Goal: Information Seeking & Learning: Learn about a topic

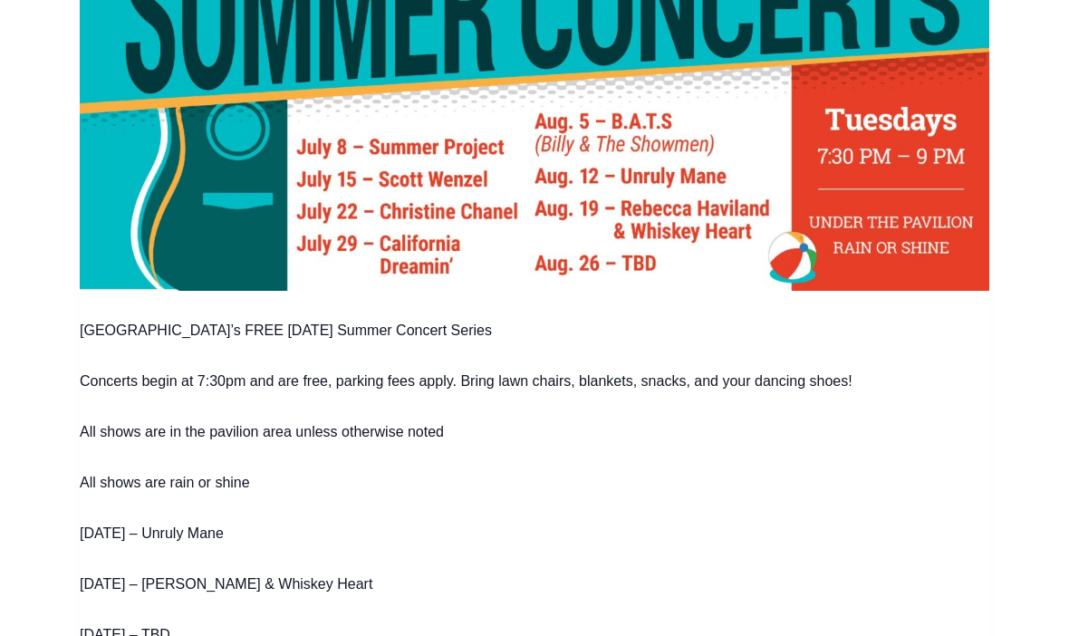
scroll to position [776, 0]
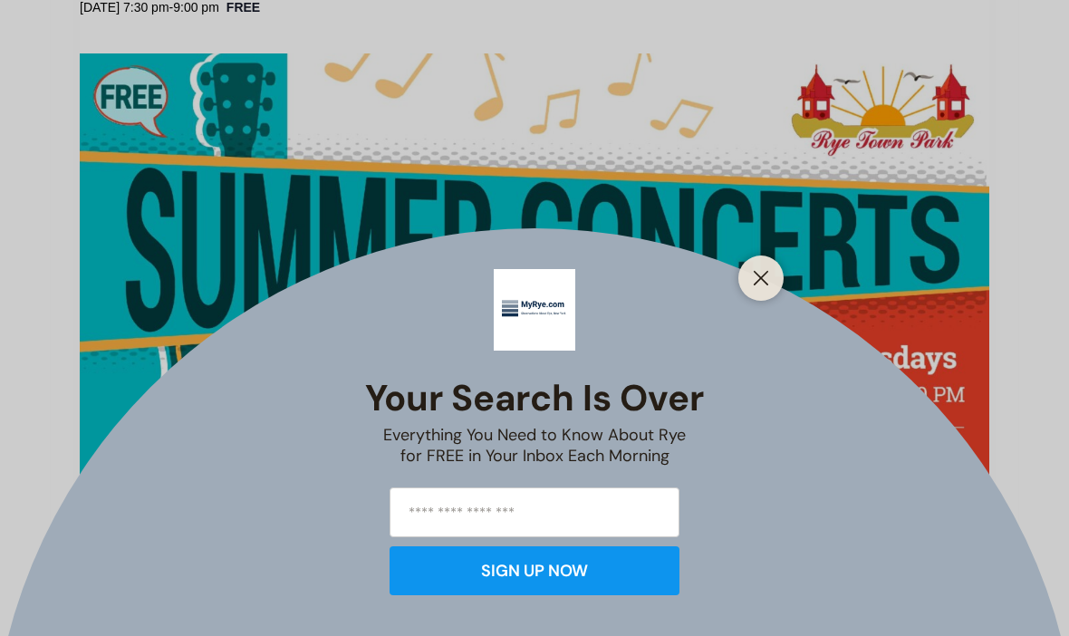
click at [771, 291] on button "Close" at bounding box center [760, 277] width 25 height 25
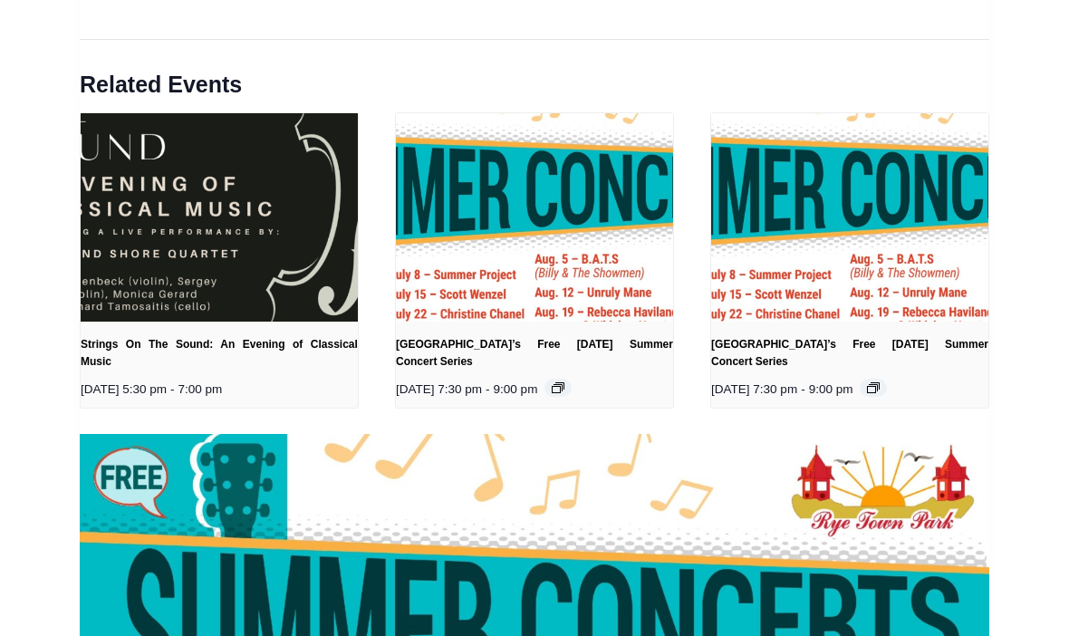
scroll to position [2399, 0]
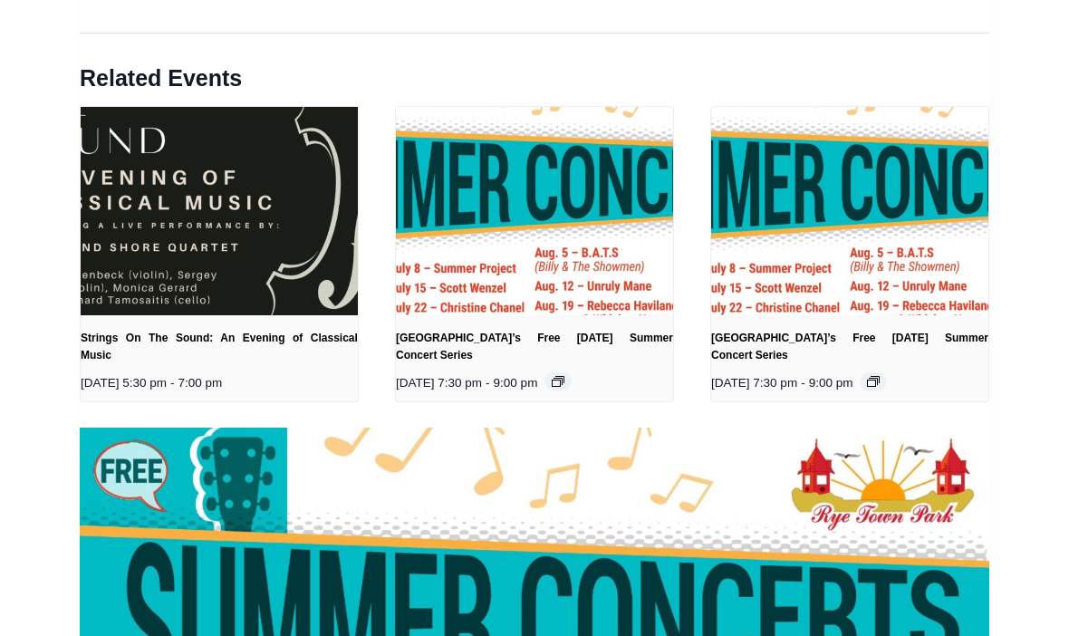
click at [562, 378] on icon at bounding box center [557, 381] width 9 height 7
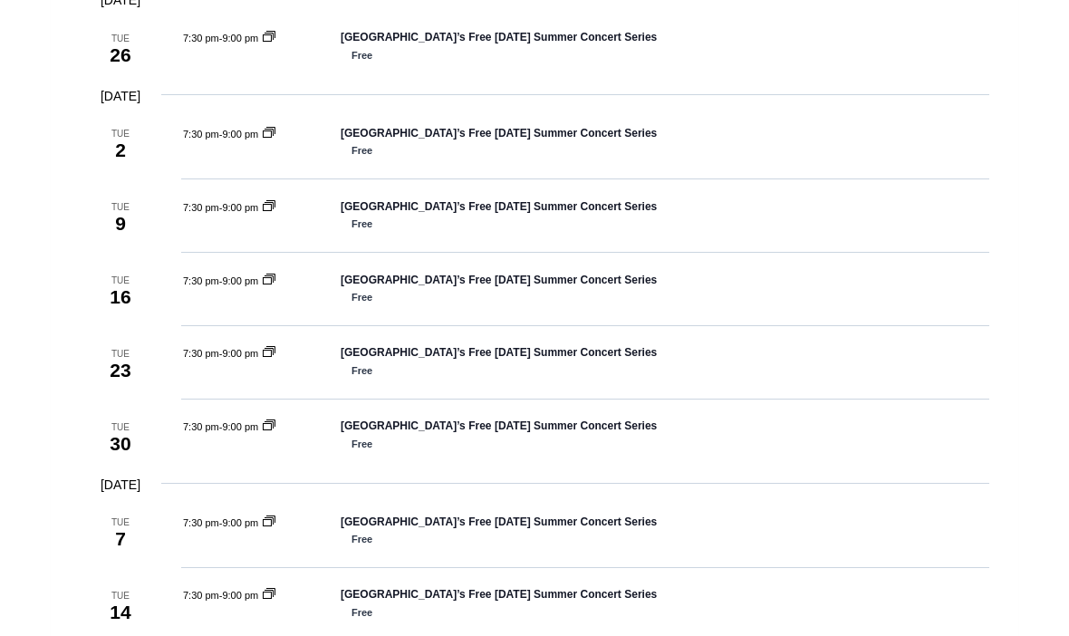
scroll to position [839, 0]
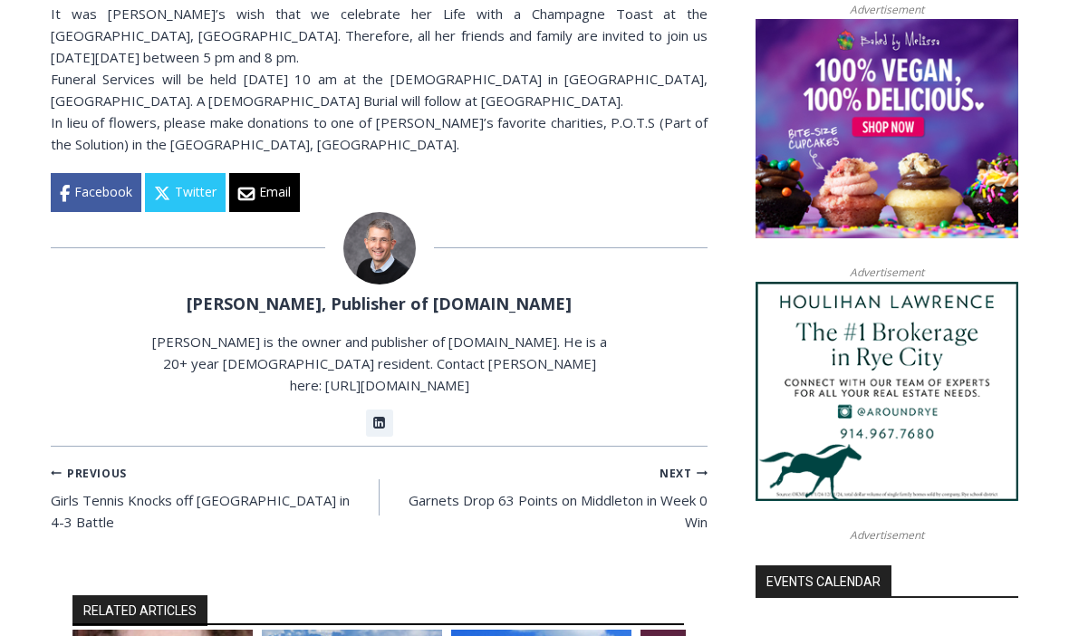
scroll to position [1744, 0]
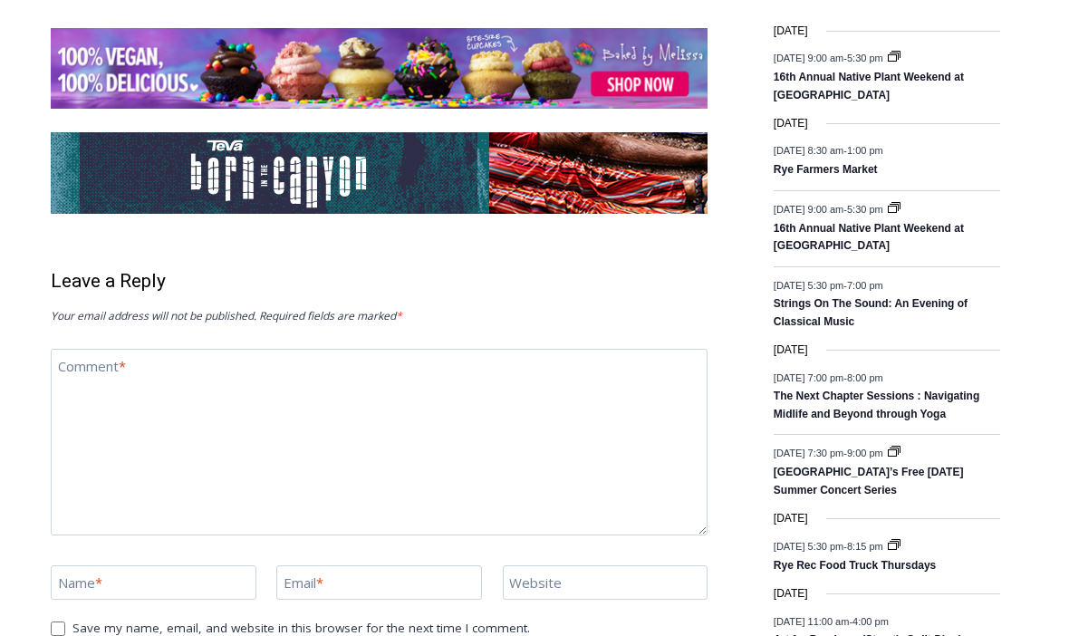
scroll to position [2610, 0]
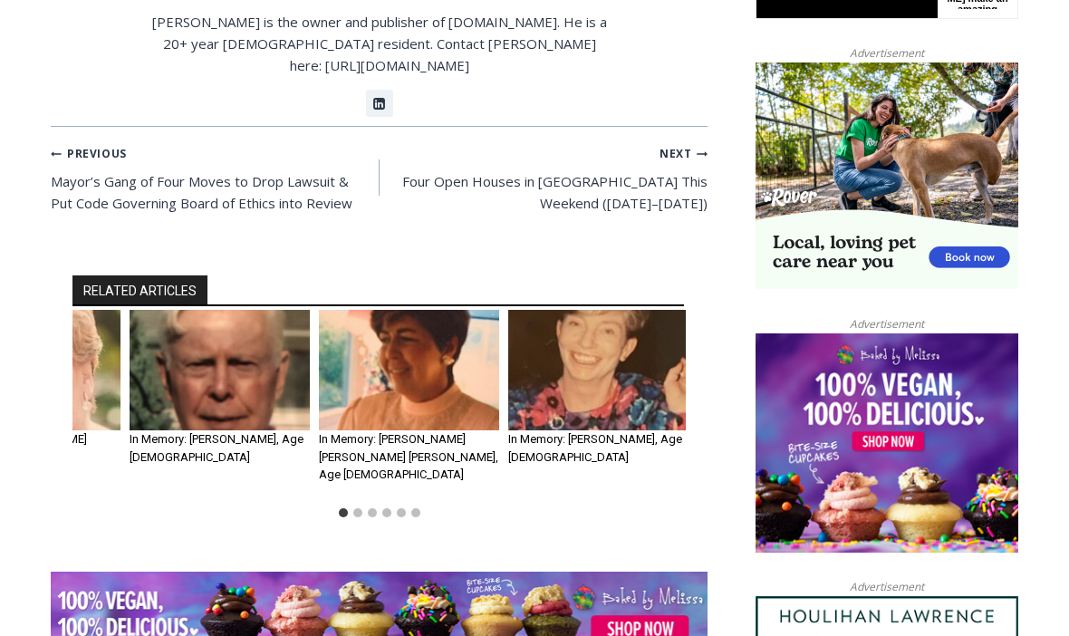
scroll to position [1433, 0]
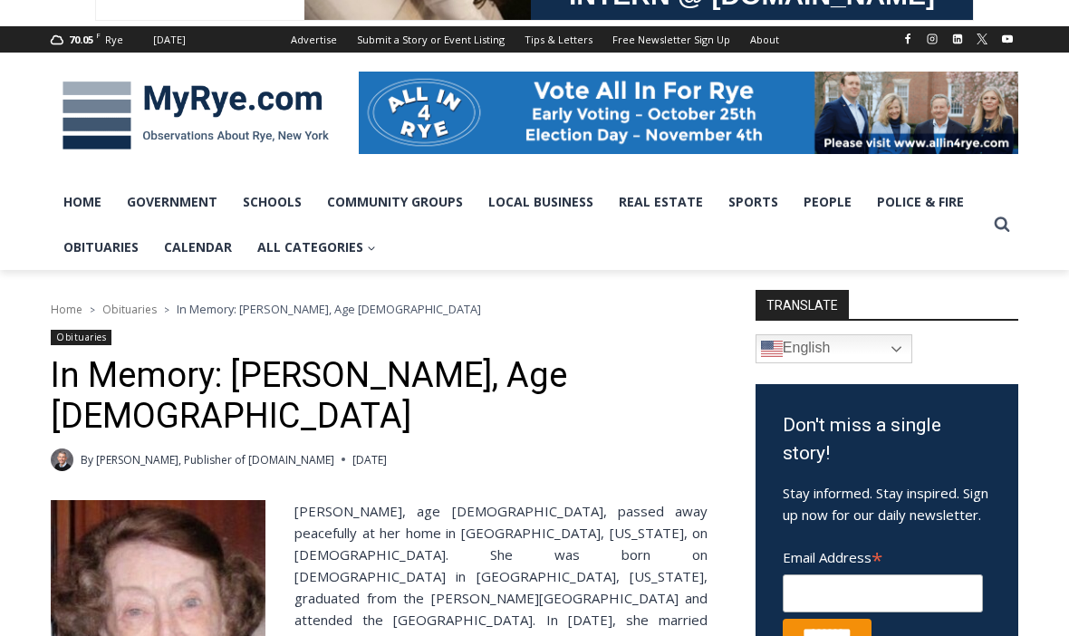
scroll to position [0, 0]
